Goal: Contribute content

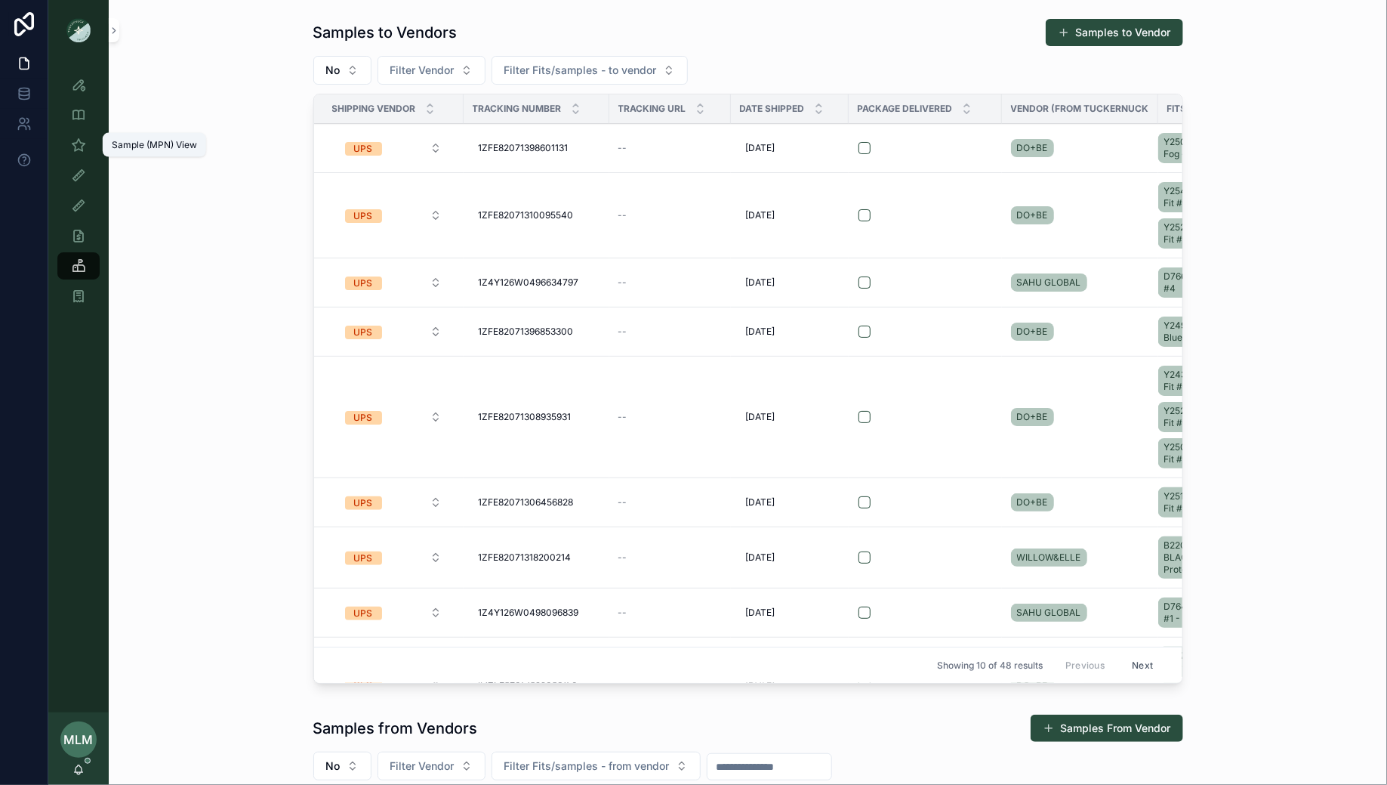
click at [76, 141] on icon "scrollable content" at bounding box center [78, 144] width 15 height 15
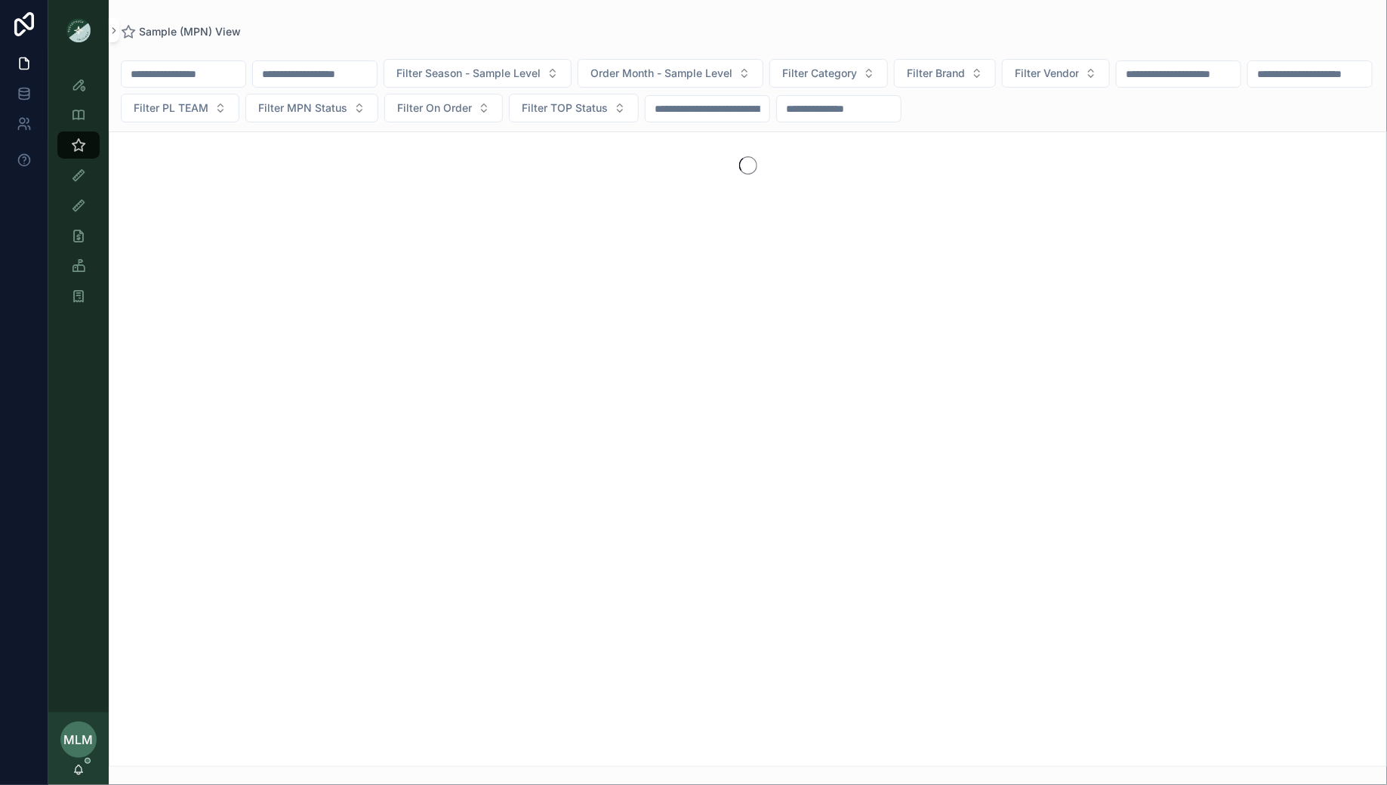
click at [299, 82] on input "scrollable content" at bounding box center [315, 73] width 124 height 21
paste input "**********"
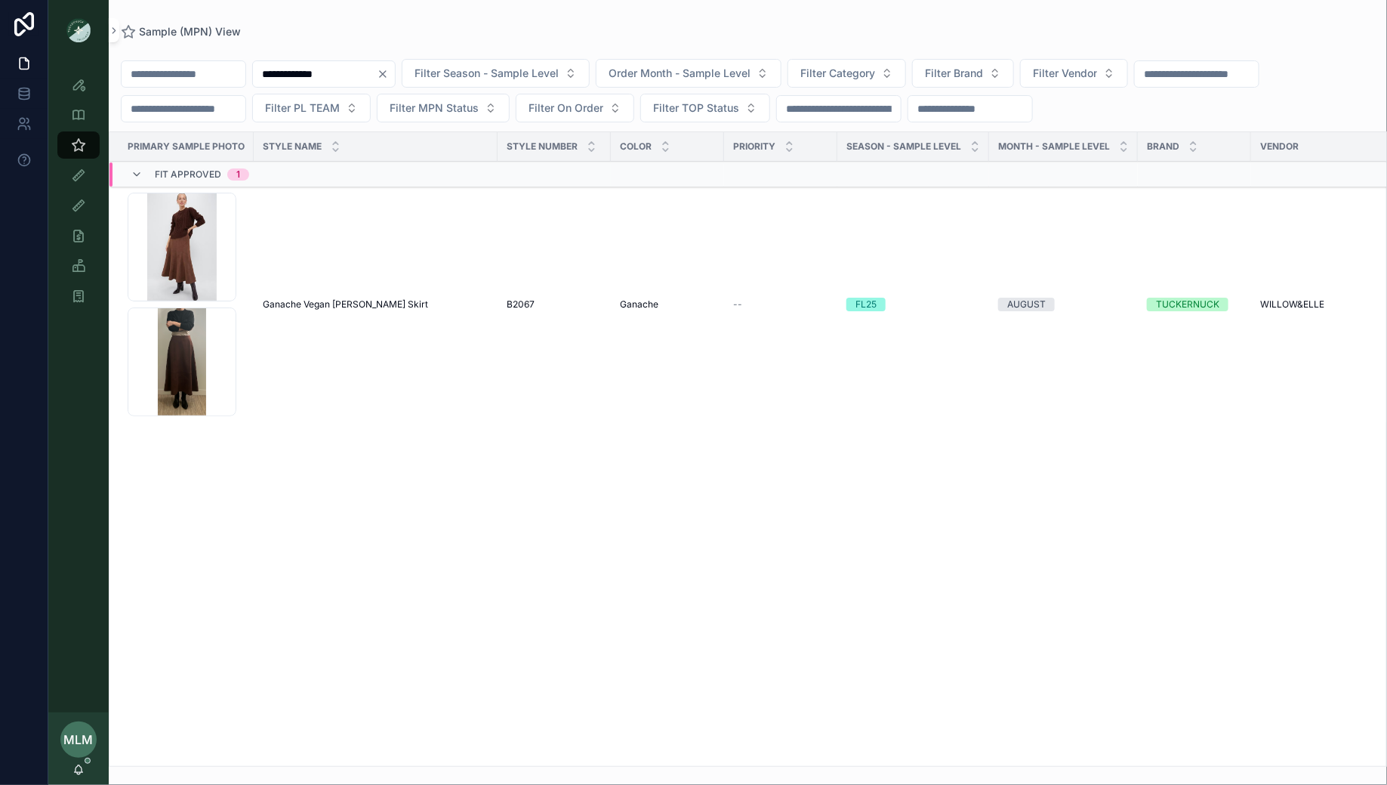
type input "**********"
click at [350, 316] on td "Ganache Vegan [PERSON_NAME] Skirt Ganache Vegan Suede Brynn Skirt" at bounding box center [376, 305] width 244 height 236
click at [329, 298] on span "Ganache Vegan [PERSON_NAME] Skirt" at bounding box center [345, 304] width 165 height 12
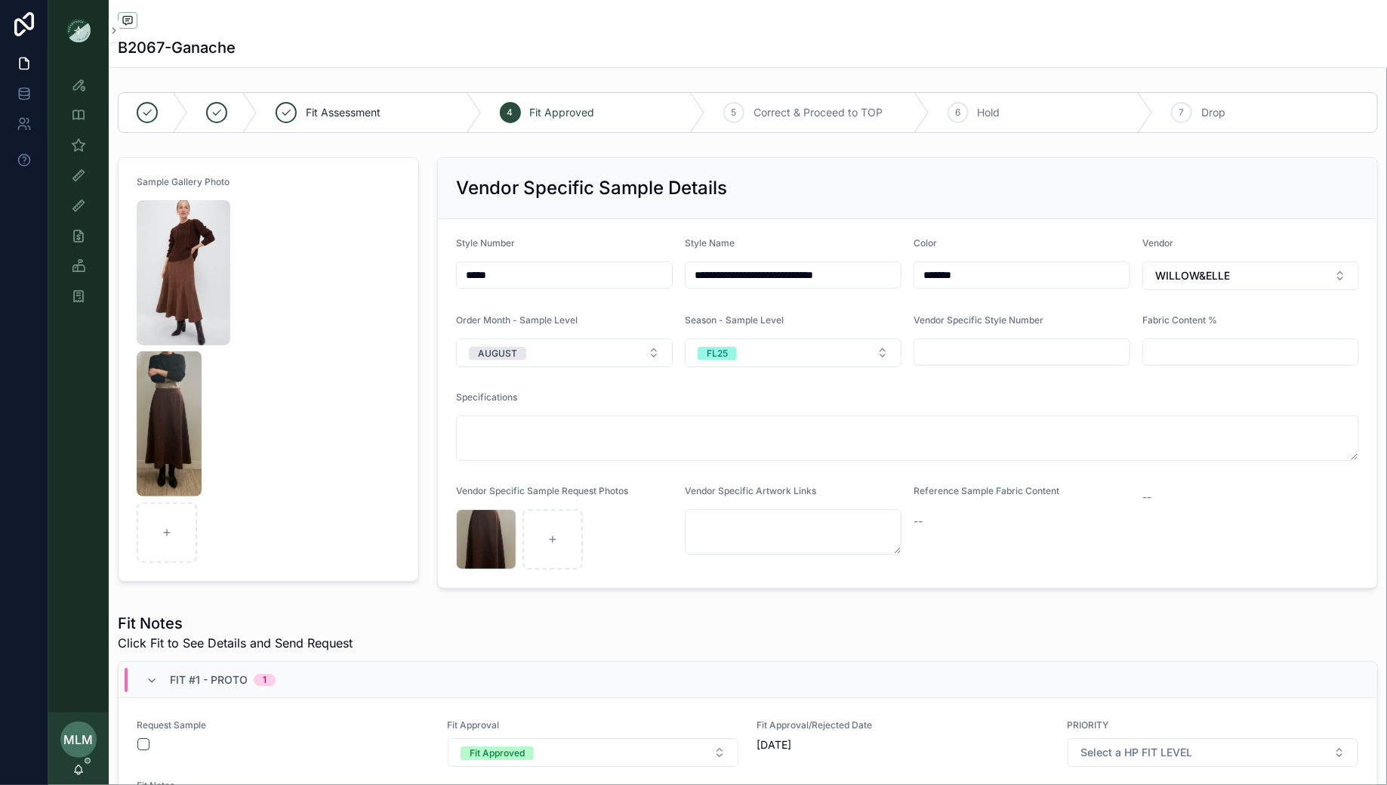
click at [168, 385] on img "scrollable content" at bounding box center [169, 423] width 65 height 145
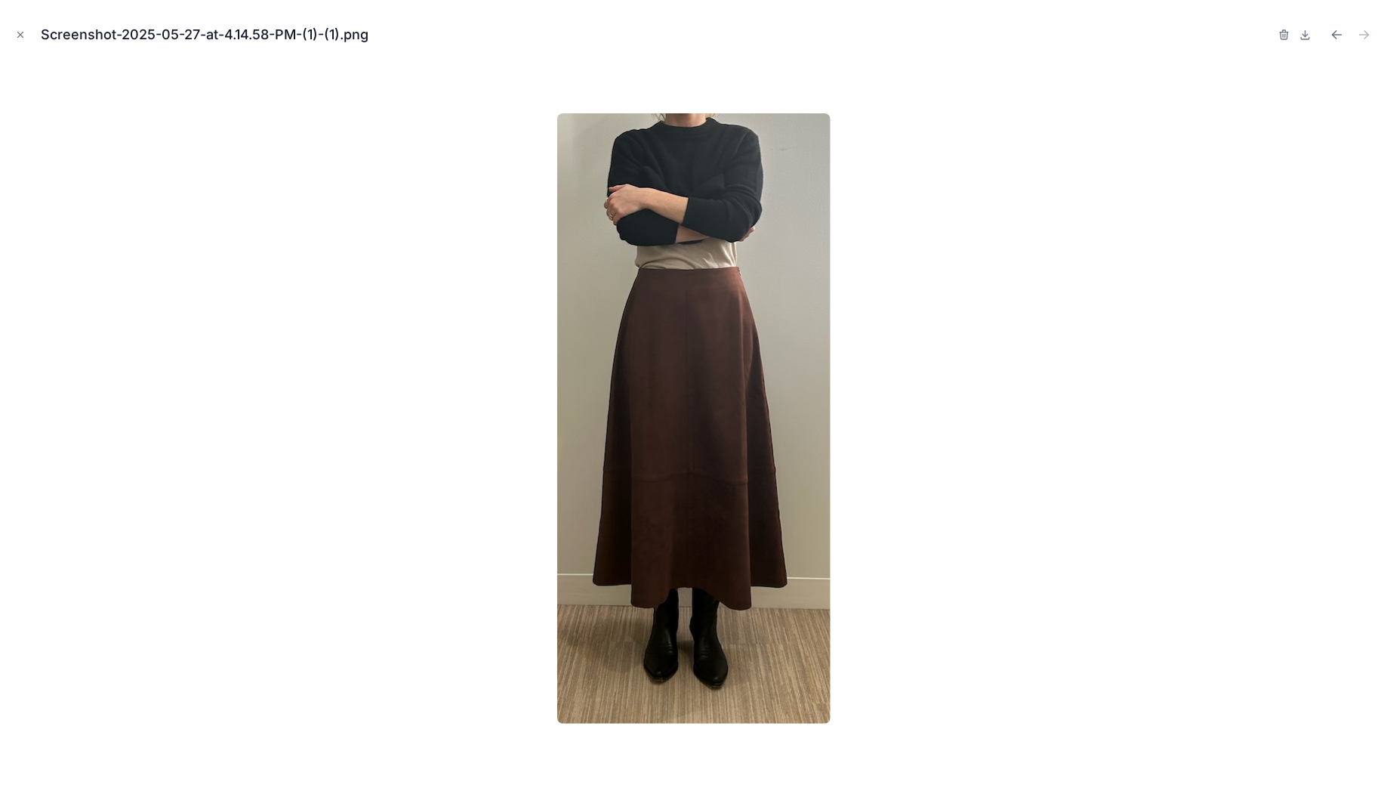
click at [1277, 35] on div "Screenshot-2025-05-27-at-4.14.58-PM-(1)-(1).png" at bounding box center [693, 34] width 1363 height 45
click at [1283, 35] on icon "button" at bounding box center [1285, 35] width 12 height 12
click at [1269, 35] on icon "button" at bounding box center [1269, 35] width 0 height 3
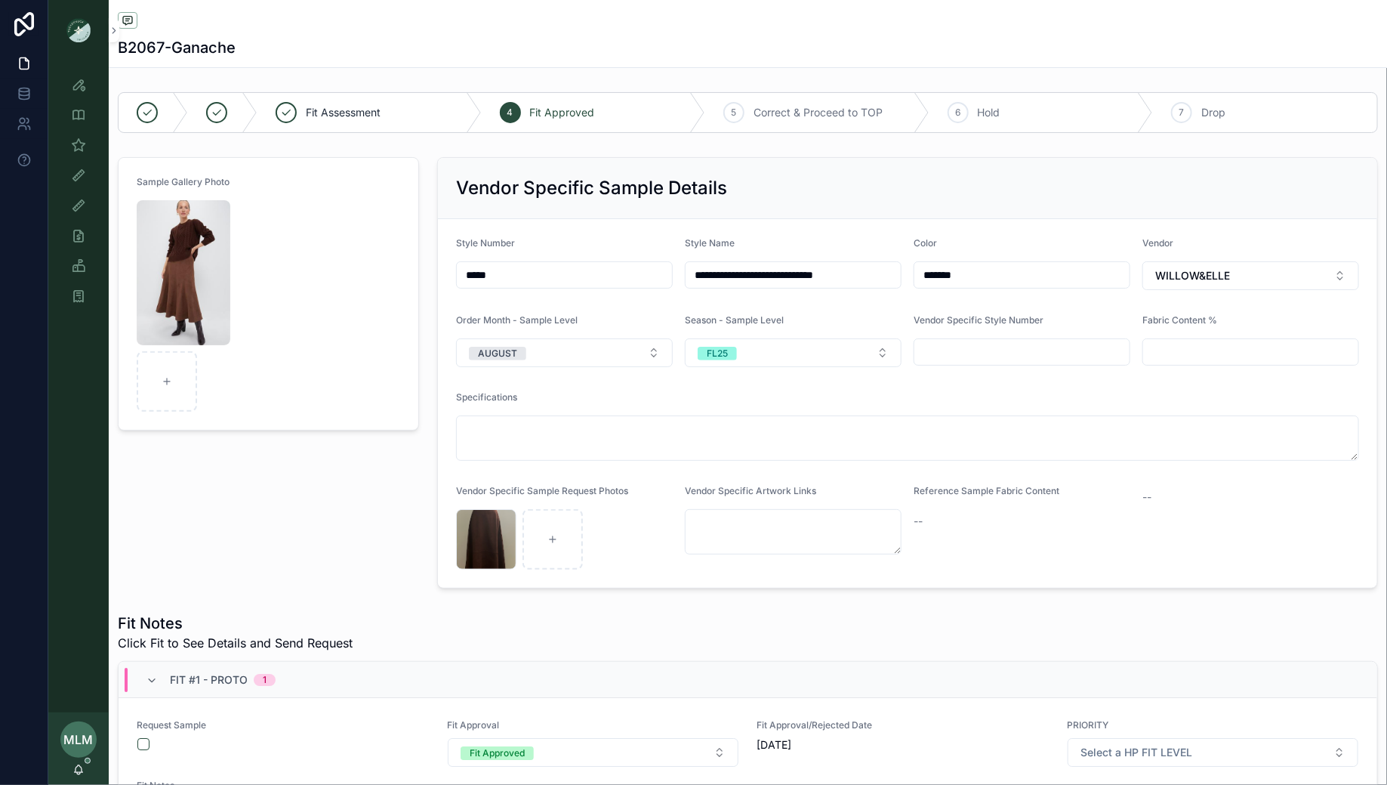
click at [190, 234] on img "scrollable content" at bounding box center [184, 272] width 94 height 145
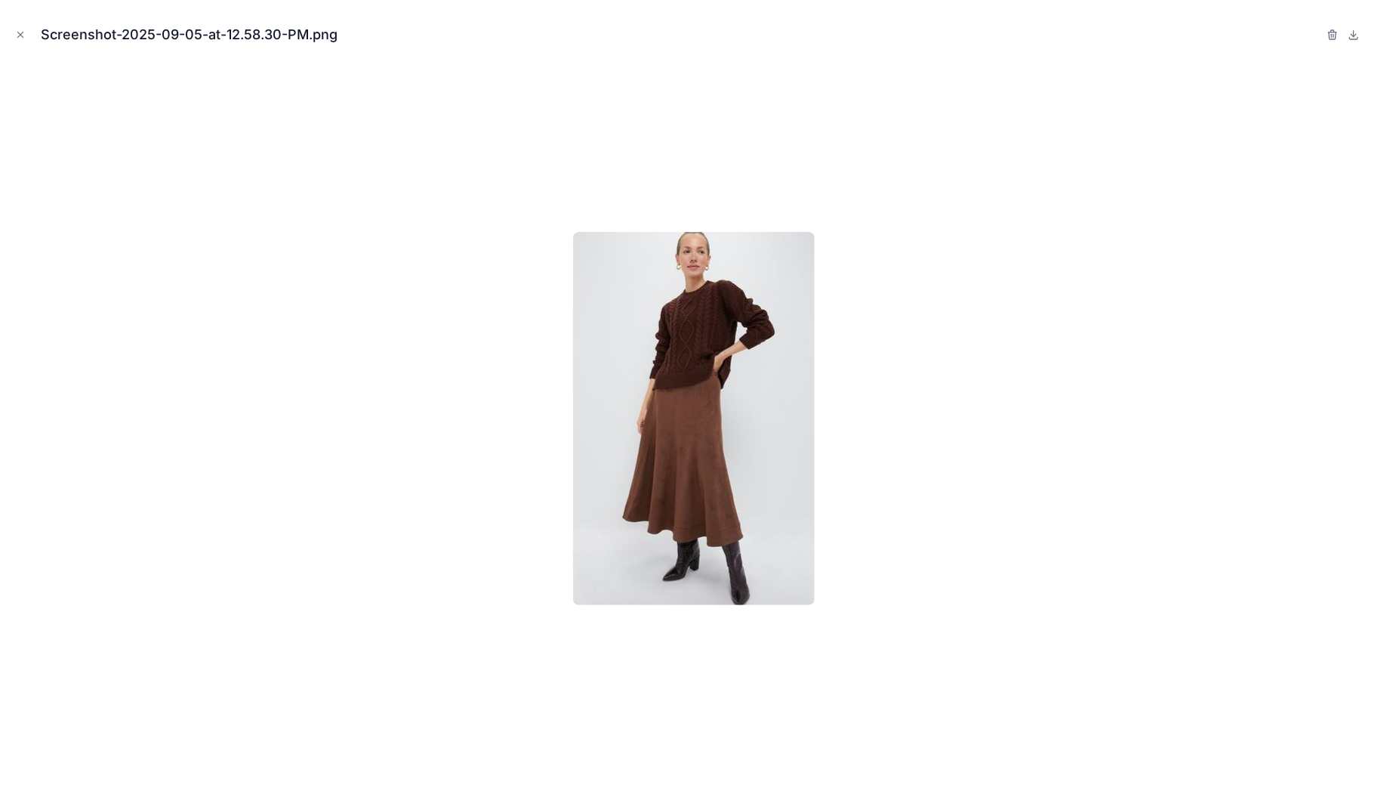
click at [1326, 37] on div "Screenshot-2025-09-05-at-12.58.30-PM.png" at bounding box center [693, 34] width 1363 height 45
click at [1335, 35] on icon "button" at bounding box center [1333, 35] width 12 height 12
click at [1318, 34] on icon "button" at bounding box center [1318, 35] width 12 height 12
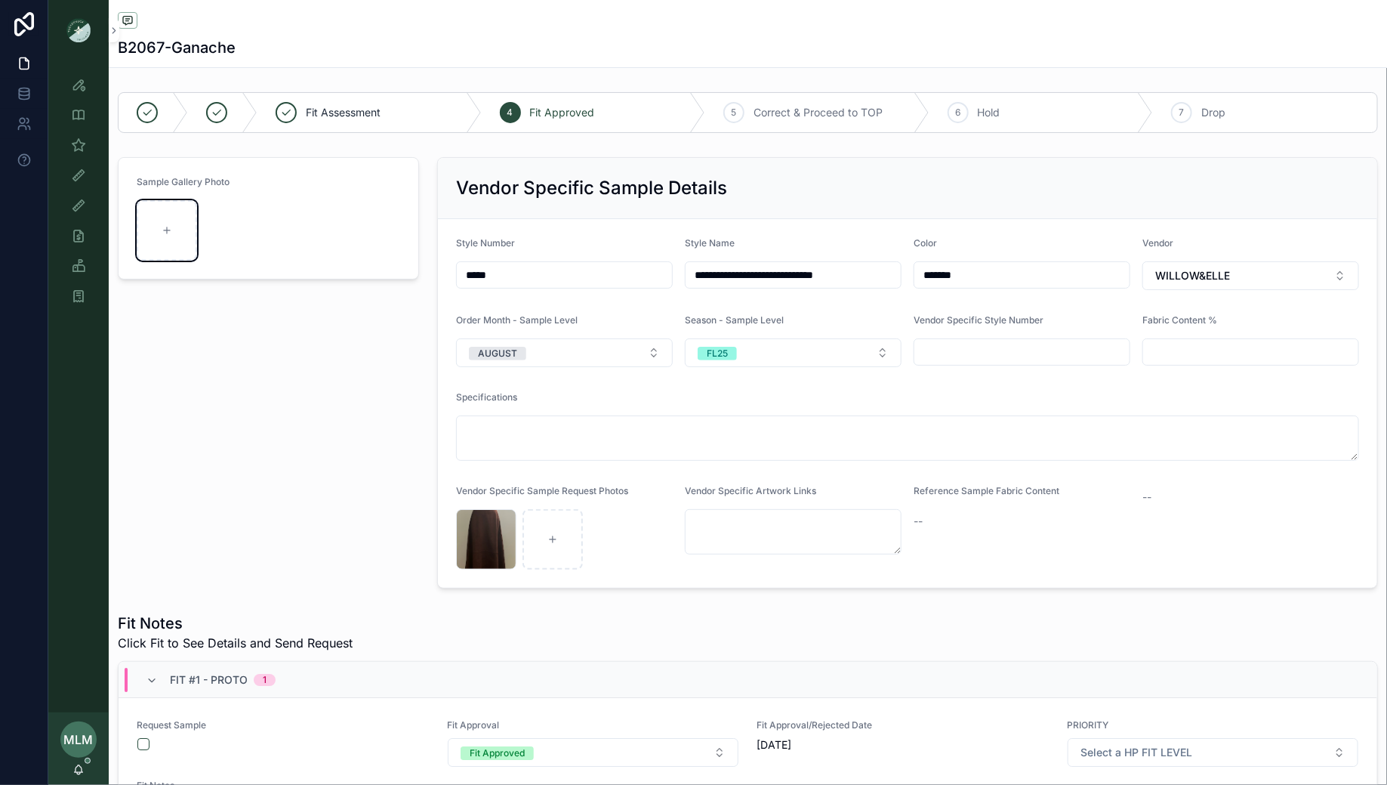
click at [168, 230] on icon "scrollable content" at bounding box center [167, 230] width 6 height 0
type input "**********"
